Goal: Information Seeking & Learning: Learn about a topic

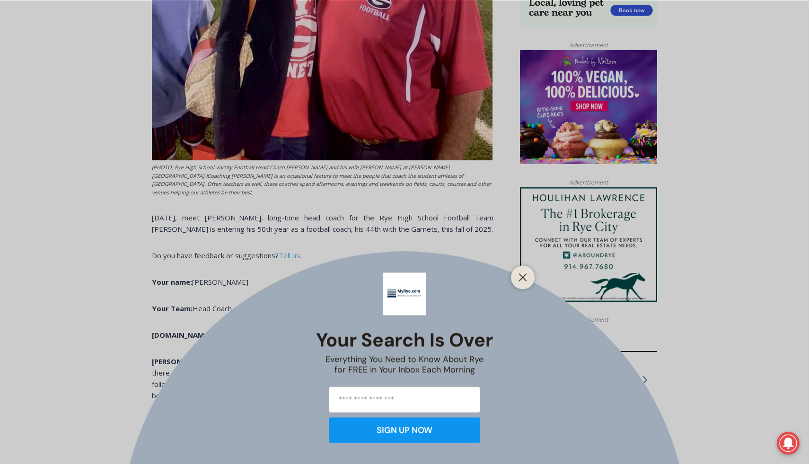
scroll to position [724, 0]
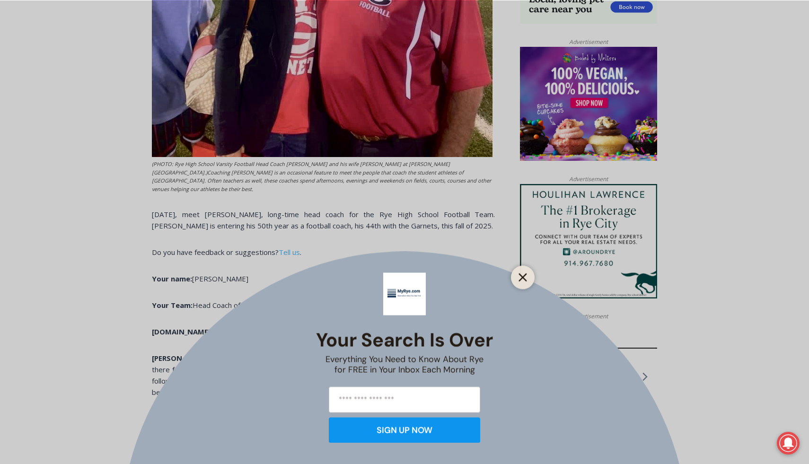
click at [520, 275] on line "Close" at bounding box center [522, 277] width 7 height 7
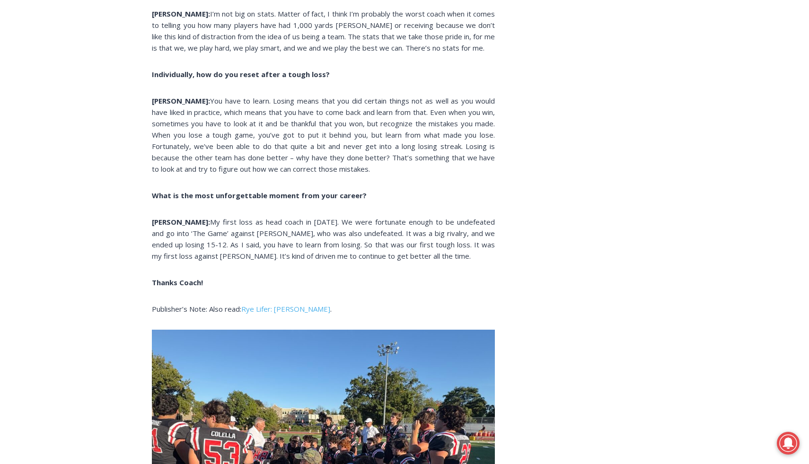
scroll to position [2574, 0]
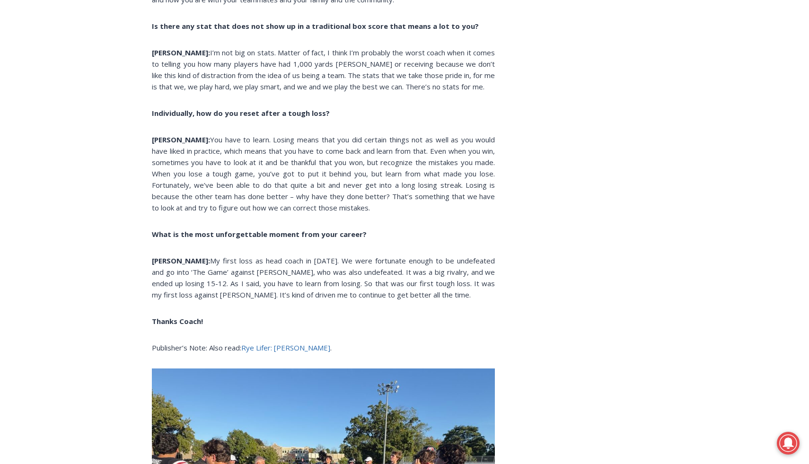
click at [290, 343] on link "Rye Lifer: [PERSON_NAME]" at bounding box center [285, 347] width 89 height 9
